Goal: Information Seeking & Learning: Learn about a topic

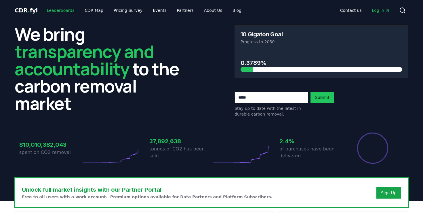
click at [59, 13] on link "Leaderboards" at bounding box center [60, 10] width 37 height 10
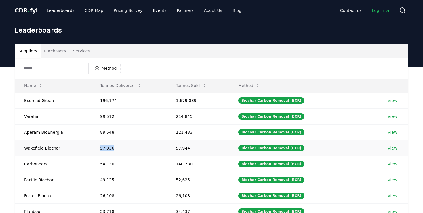
drag, startPoint x: 113, startPoint y: 148, endPoint x: 79, endPoint y: 149, distance: 33.9
click at [79, 149] on tr "Wakefield Biochar 57,936 57,944 Biochar Carbon Removal (BCR) View" at bounding box center [211, 148] width 393 height 16
click at [79, 149] on td "Wakefield Biochar" at bounding box center [53, 148] width 76 height 16
click at [55, 54] on button "Purchasers" at bounding box center [55, 51] width 29 height 14
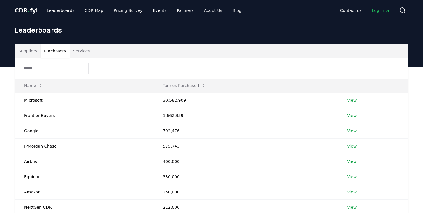
click at [28, 51] on button "Suppliers" at bounding box center [28, 51] width 26 height 14
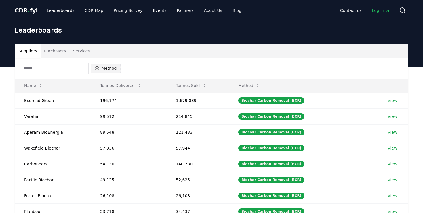
click at [101, 70] on button "Method" at bounding box center [106, 68] width 30 height 9
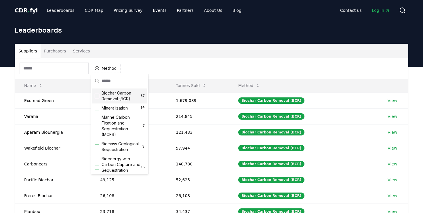
click at [95, 95] on div "Suggestions" at bounding box center [97, 95] width 5 height 5
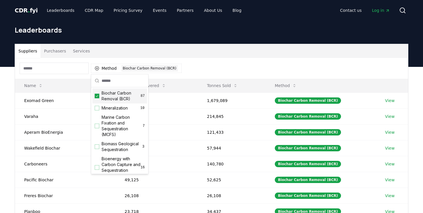
click at [234, 45] on div "Suppliers Purchasers Services" at bounding box center [211, 51] width 393 height 14
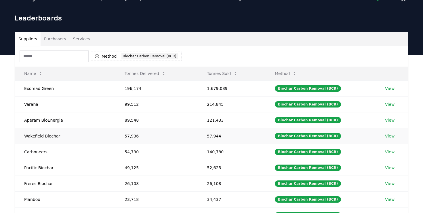
scroll to position [12, 0]
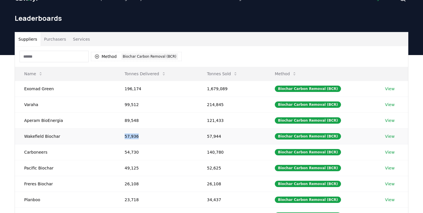
drag, startPoint x: 137, startPoint y: 137, endPoint x: 98, endPoint y: 137, distance: 38.8
click at [98, 137] on tr "Wakefield Biochar 57,936 57,944 Biochar Carbon Removal (BCR) View" at bounding box center [211, 136] width 393 height 16
click at [115, 132] on td "57,936" at bounding box center [156, 136] width 82 height 16
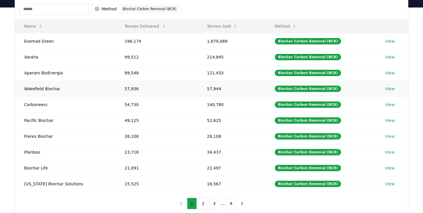
scroll to position [54, 0]
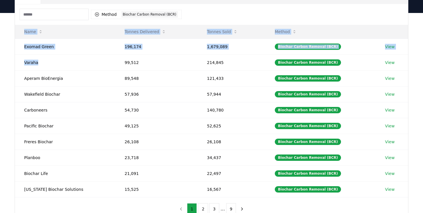
drag, startPoint x: 53, startPoint y: 60, endPoint x: 11, endPoint y: 60, distance: 41.7
click at [11, 60] on div "Suppliers Purchasers Services Method 1 Biochar Carbon Removal (BCR) Name Tonnes…" at bounding box center [211, 105] width 403 height 230
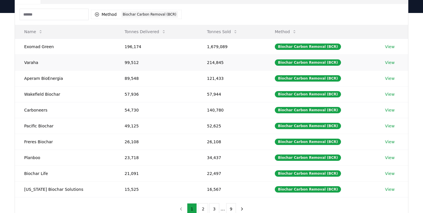
click at [30, 66] on td "Varaha" at bounding box center [65, 62] width 100 height 16
click at [28, 66] on td "Varaha" at bounding box center [65, 62] width 100 height 16
click at [28, 60] on td "Varaha" at bounding box center [65, 62] width 100 height 16
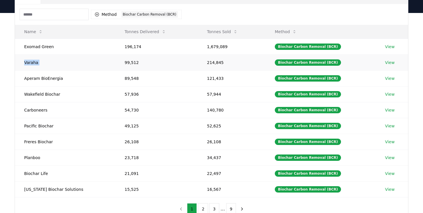
copy td "Varaha"
click at [35, 45] on td "Exomad Green" at bounding box center [65, 47] width 100 height 16
click at [388, 46] on link "View" at bounding box center [389, 47] width 9 height 6
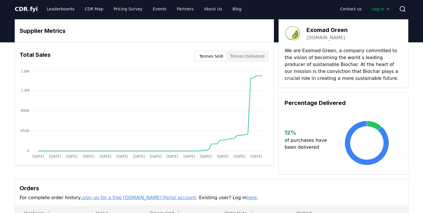
scroll to position [2, 0]
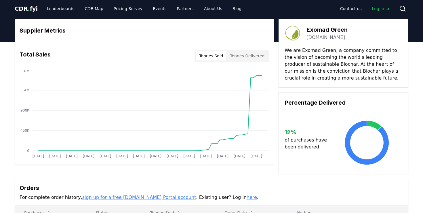
click at [257, 56] on button "Tonnes Delivered" at bounding box center [246, 55] width 41 height 9
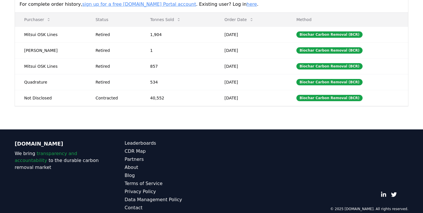
scroll to position [196, 0]
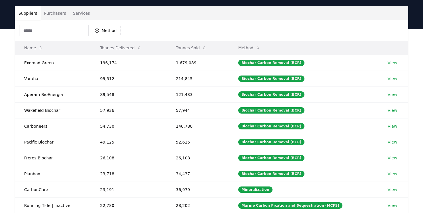
scroll to position [39, 0]
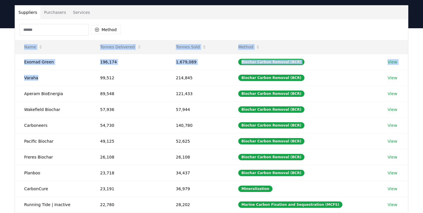
drag, startPoint x: 45, startPoint y: 76, endPoint x: 8, endPoint y: 76, distance: 37.4
click at [8, 76] on div "Suppliers Purchasers Services Method Name Tonnes Delivered Tonnes Sold Method E…" at bounding box center [211, 143] width 423 height 230
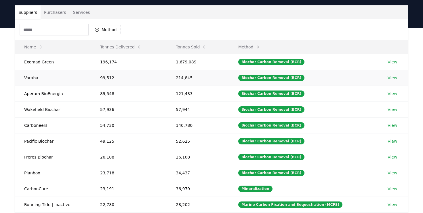
click at [20, 81] on td "Varaha" at bounding box center [53, 78] width 76 height 16
click at [20, 79] on td "Varaha" at bounding box center [53, 78] width 76 height 16
copy td "Varaha"
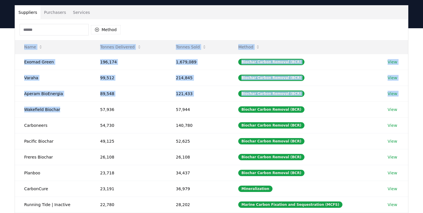
drag, startPoint x: 61, startPoint y: 112, endPoint x: 14, endPoint y: 106, distance: 46.6
click at [14, 106] on div "Suppliers Purchasers Services Method Name Tonnes Delivered Tonnes Sold Method E…" at bounding box center [211, 120] width 403 height 230
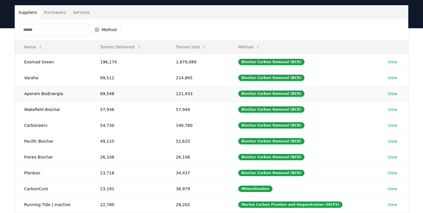
click at [45, 99] on td "Aperam BioEnergia" at bounding box center [53, 93] width 76 height 16
click at [27, 93] on td "Aperam BioEnergia" at bounding box center [53, 93] width 76 height 16
copy td "Aperam BioEnergia"
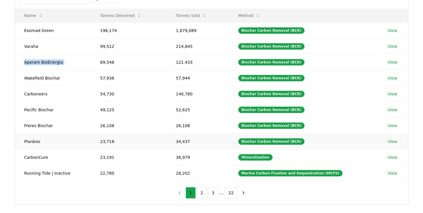
scroll to position [70, 0]
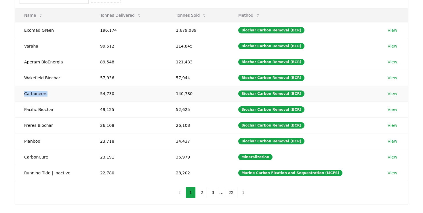
drag, startPoint x: 71, startPoint y: 96, endPoint x: 22, endPoint y: 92, distance: 48.8
click at [22, 92] on td "Carboneers" at bounding box center [53, 93] width 76 height 16
copy td "Carboneers"
click at [387, 91] on link "View" at bounding box center [391, 94] width 9 height 6
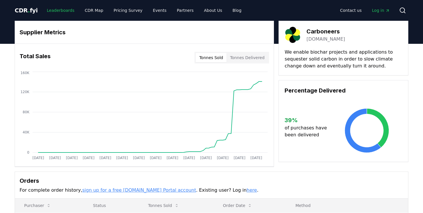
click at [58, 12] on link "Leaderboards" at bounding box center [60, 10] width 37 height 10
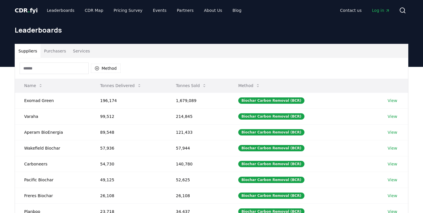
click at [152, 87] on th "Tonnes Delivered" at bounding box center [129, 86] width 76 height 14
click at [214, 82] on th "Tonnes Sold" at bounding box center [198, 86] width 62 height 14
click at [214, 85] on th "Tonnes Sold" at bounding box center [198, 86] width 62 height 14
click at [205, 84] on icon at bounding box center [204, 85] width 5 height 5
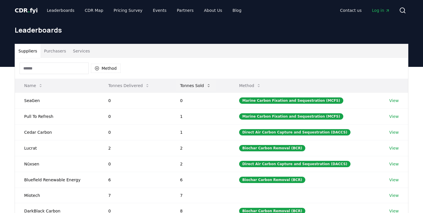
click at [205, 84] on button "Tonnes Sold" at bounding box center [195, 86] width 40 height 12
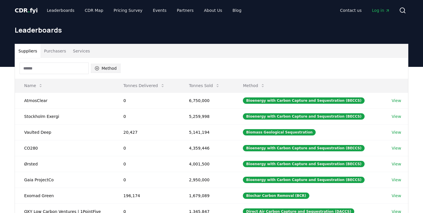
click at [104, 70] on button "Method" at bounding box center [106, 68] width 30 height 9
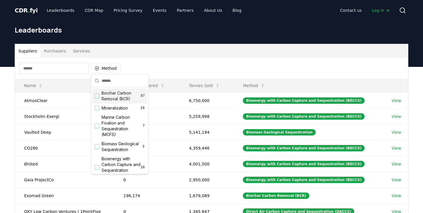
click at [114, 95] on span "Biochar Carbon Removal (BCR)" at bounding box center [121, 96] width 39 height 12
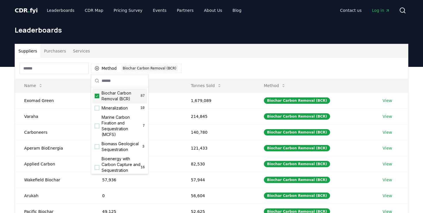
click at [186, 52] on div "Suppliers Purchasers Services" at bounding box center [211, 51] width 393 height 14
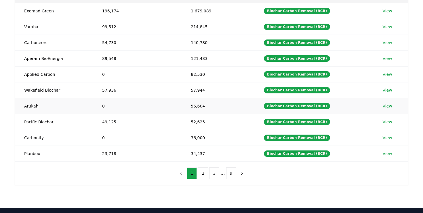
scroll to position [91, 0]
